Goal: Task Accomplishment & Management: Manage account settings

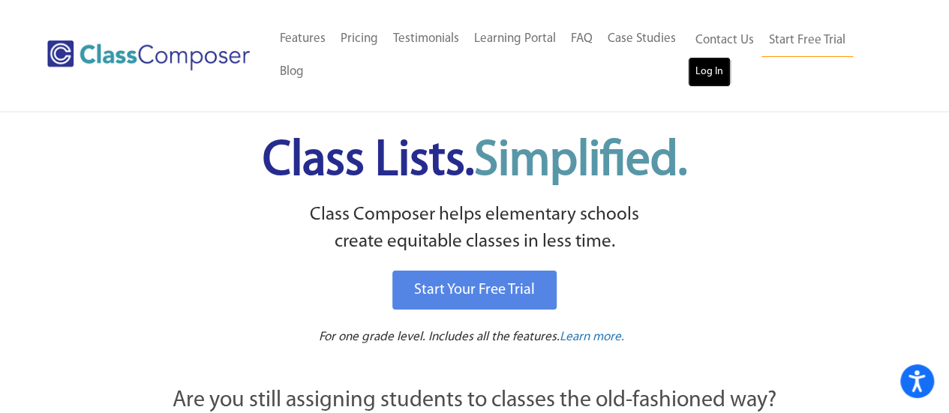
click at [718, 71] on link "Log In" at bounding box center [709, 72] width 43 height 30
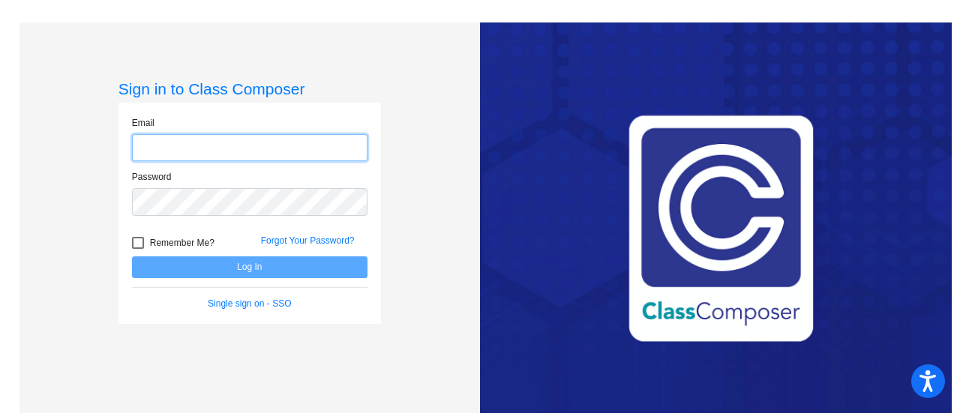
type input "[EMAIL_ADDRESS][DOMAIN_NAME]"
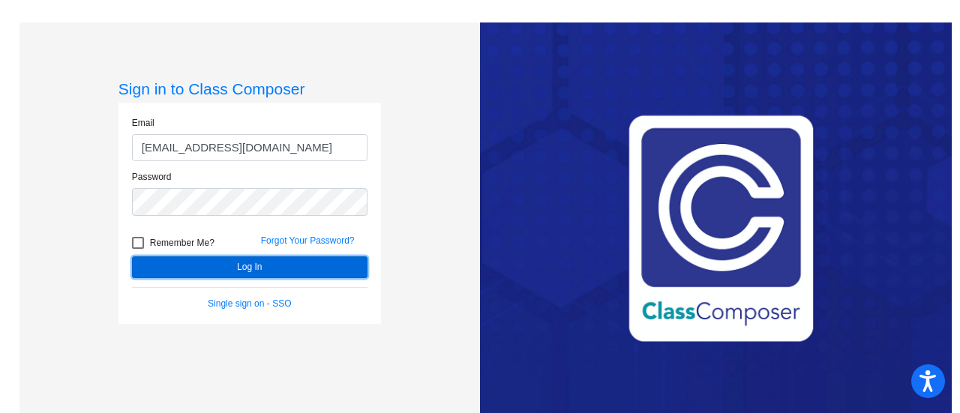
click at [281, 269] on button "Log In" at bounding box center [250, 268] width 236 height 22
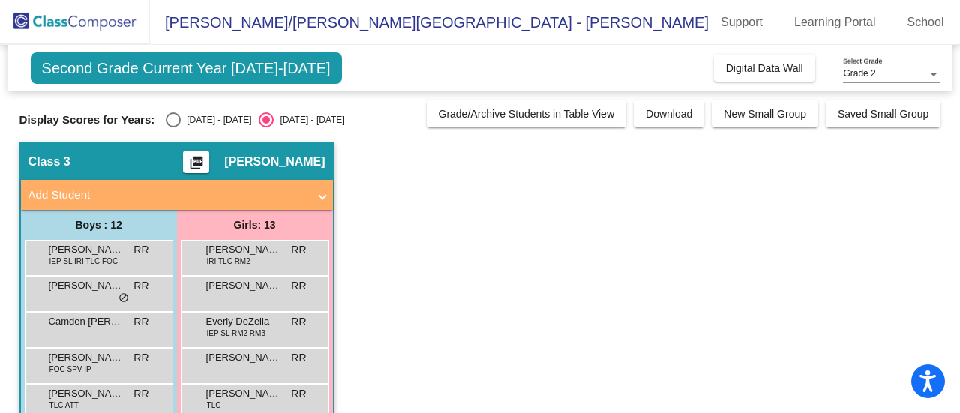
scroll to position [150, 0]
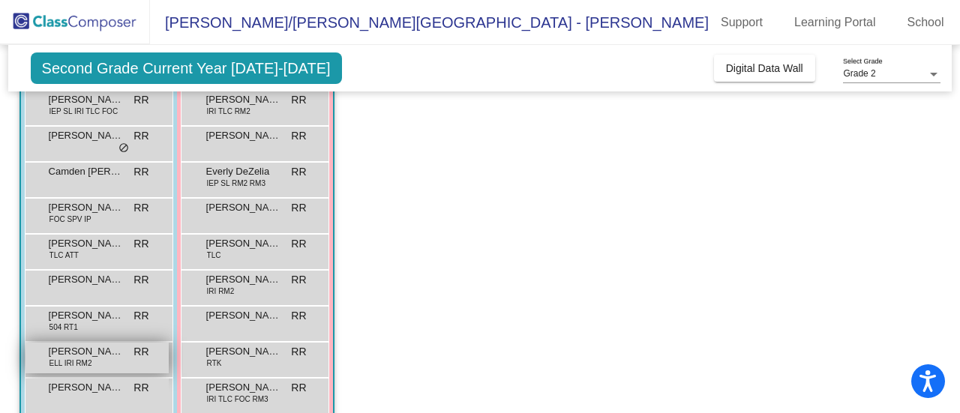
click at [65, 363] on span "ELL IRI RM2" at bounding box center [71, 363] width 43 height 11
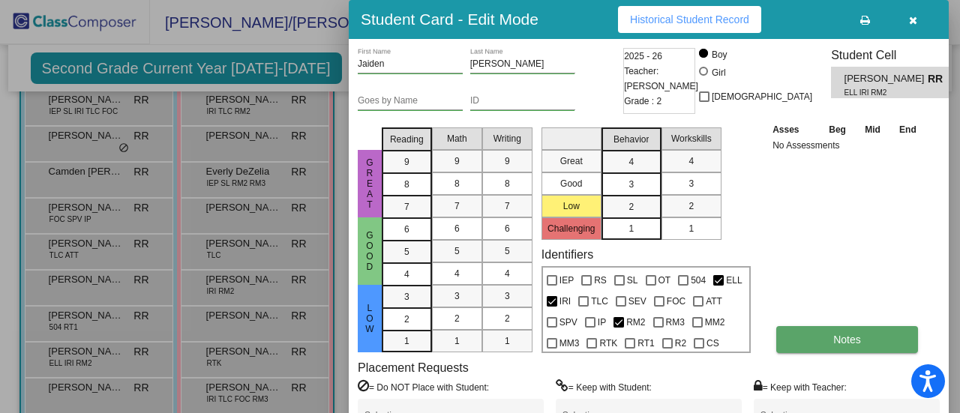
click at [833, 353] on button "Notes" at bounding box center [847, 339] width 142 height 27
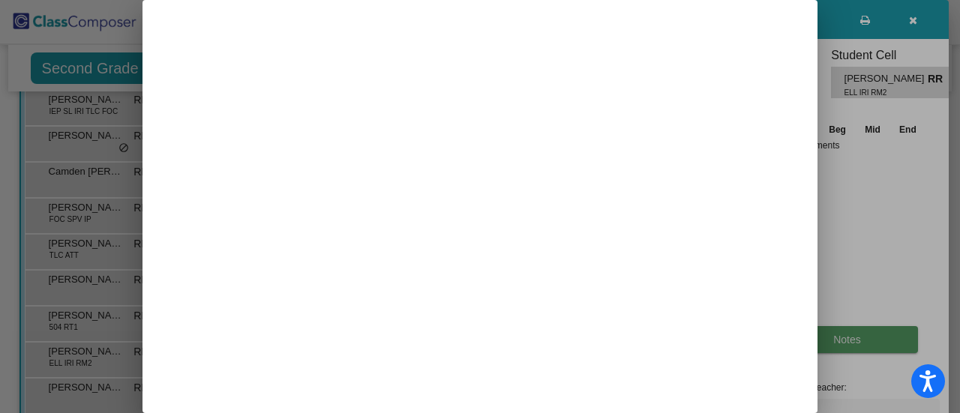
click at [833, 353] on div at bounding box center [480, 206] width 960 height 413
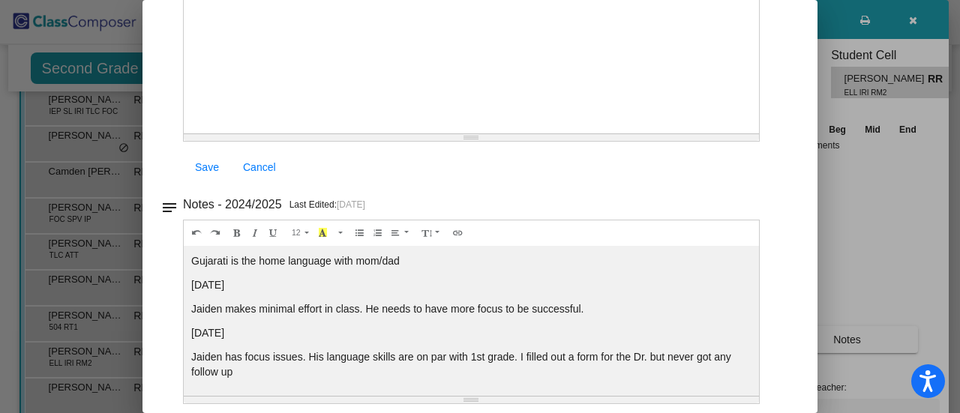
scroll to position [0, 0]
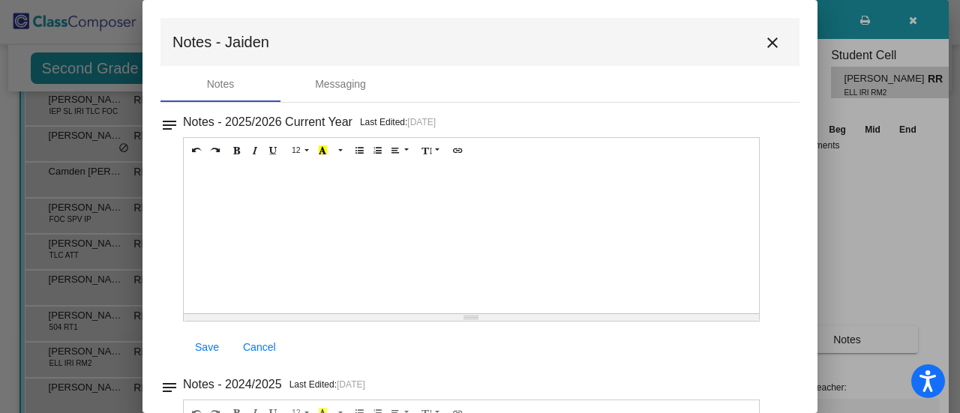
click at [764, 46] on mat-icon "close" at bounding box center [773, 43] width 18 height 18
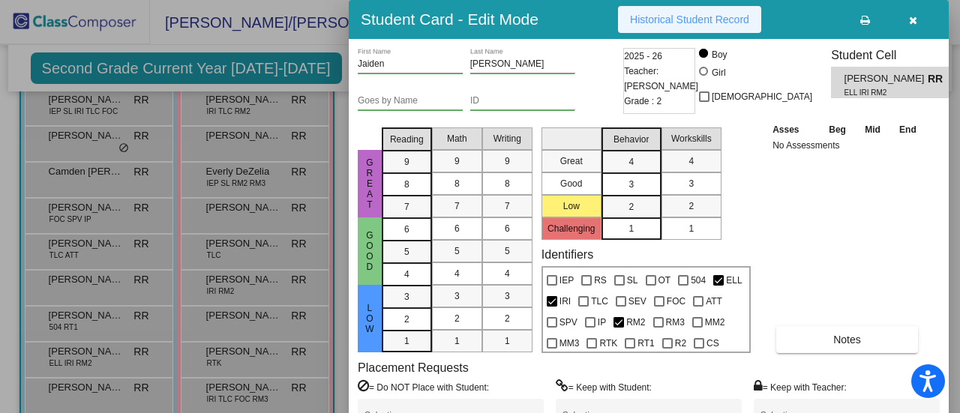
click at [700, 23] on span "Historical Student Record" at bounding box center [689, 20] width 119 height 12
